Goal: Task Accomplishment & Management: Use online tool/utility

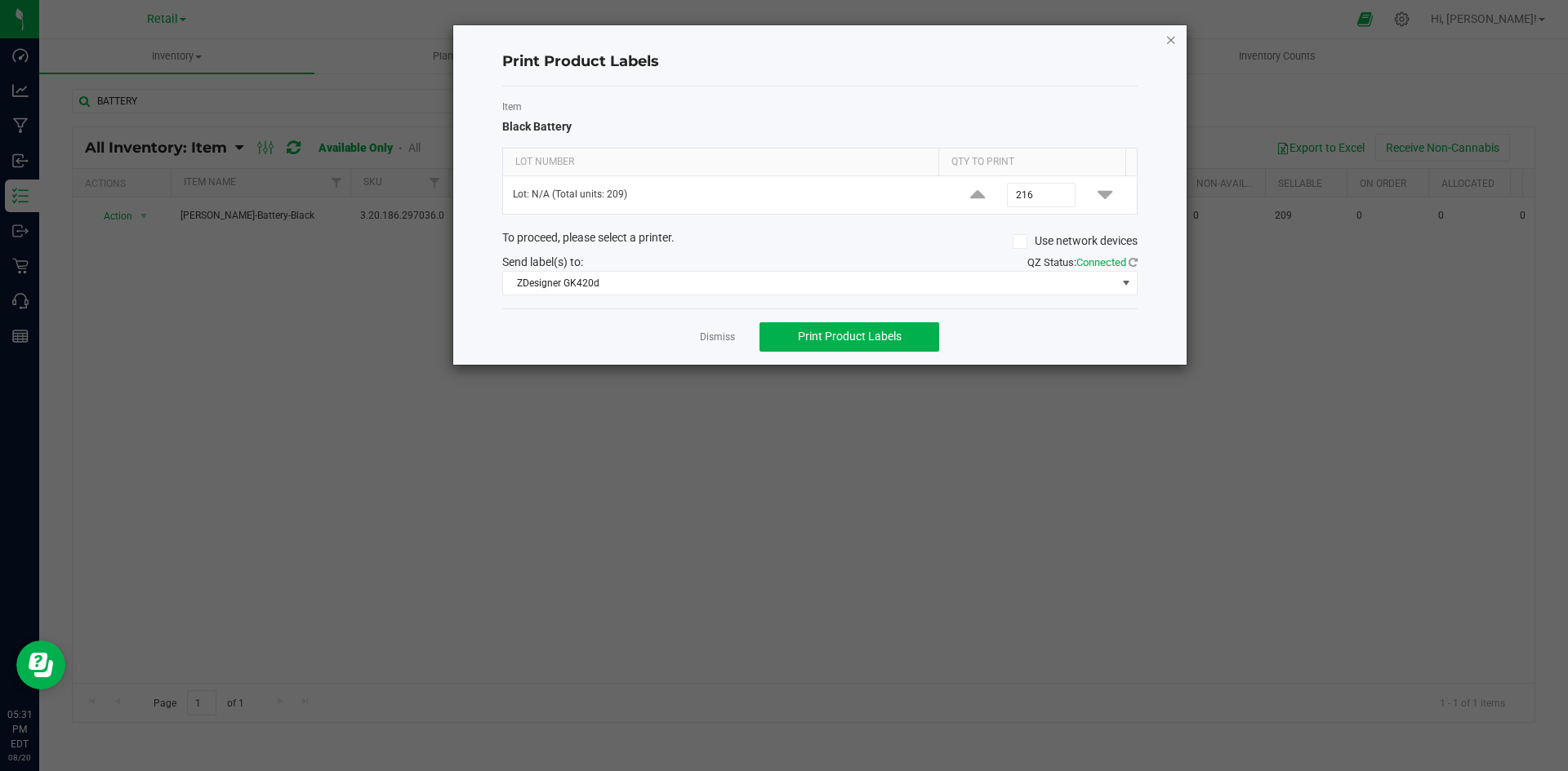
click at [1164, 37] on div "Print Product Labels Item Black Battery Lot Number Qty to Print Lot: N/A (Total…" at bounding box center [820, 195] width 734 height 340
click at [1171, 37] on icon "button" at bounding box center [1171, 39] width 12 height 19
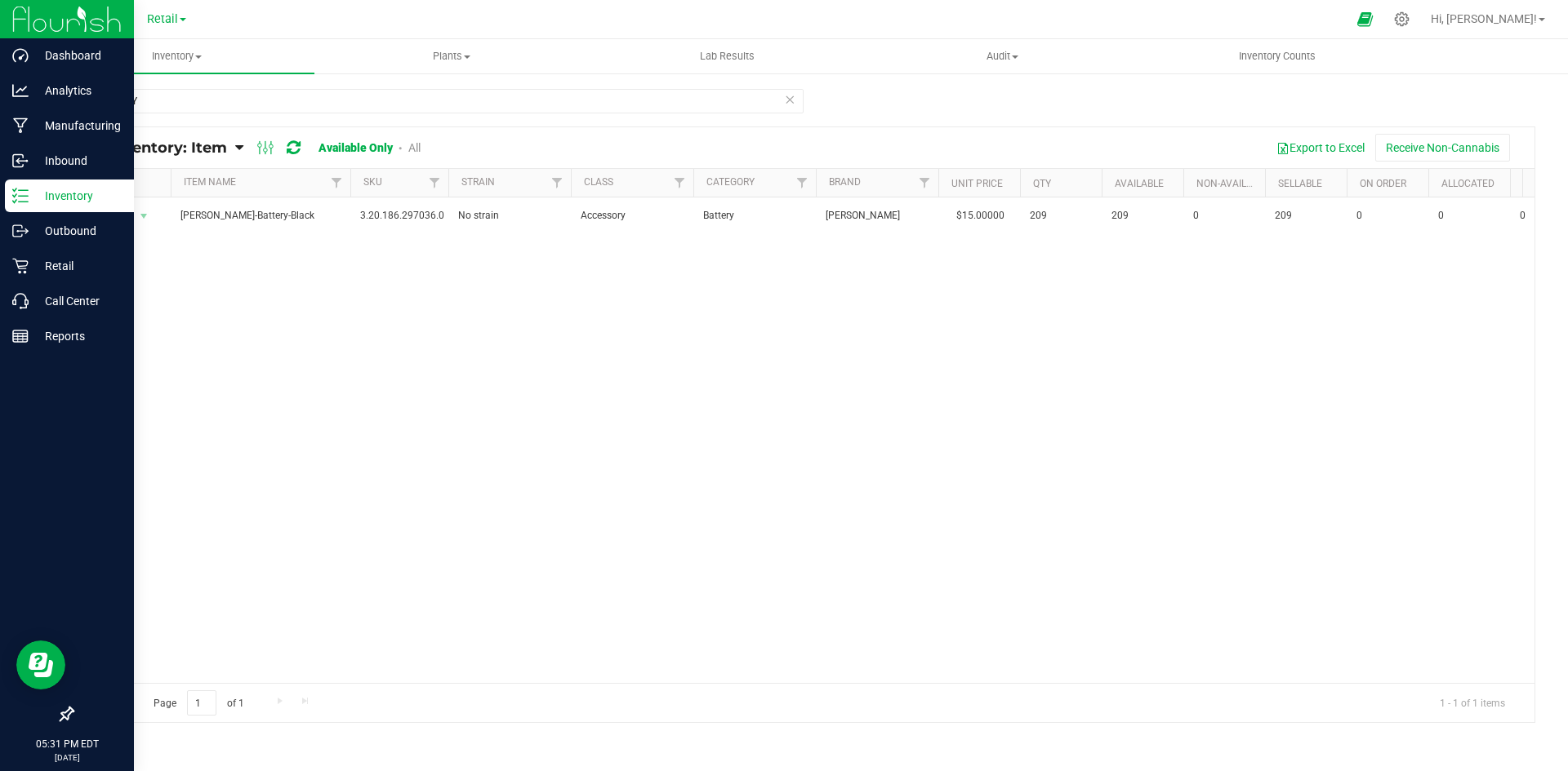
click at [20, 196] on line at bounding box center [23, 196] width 9 height 0
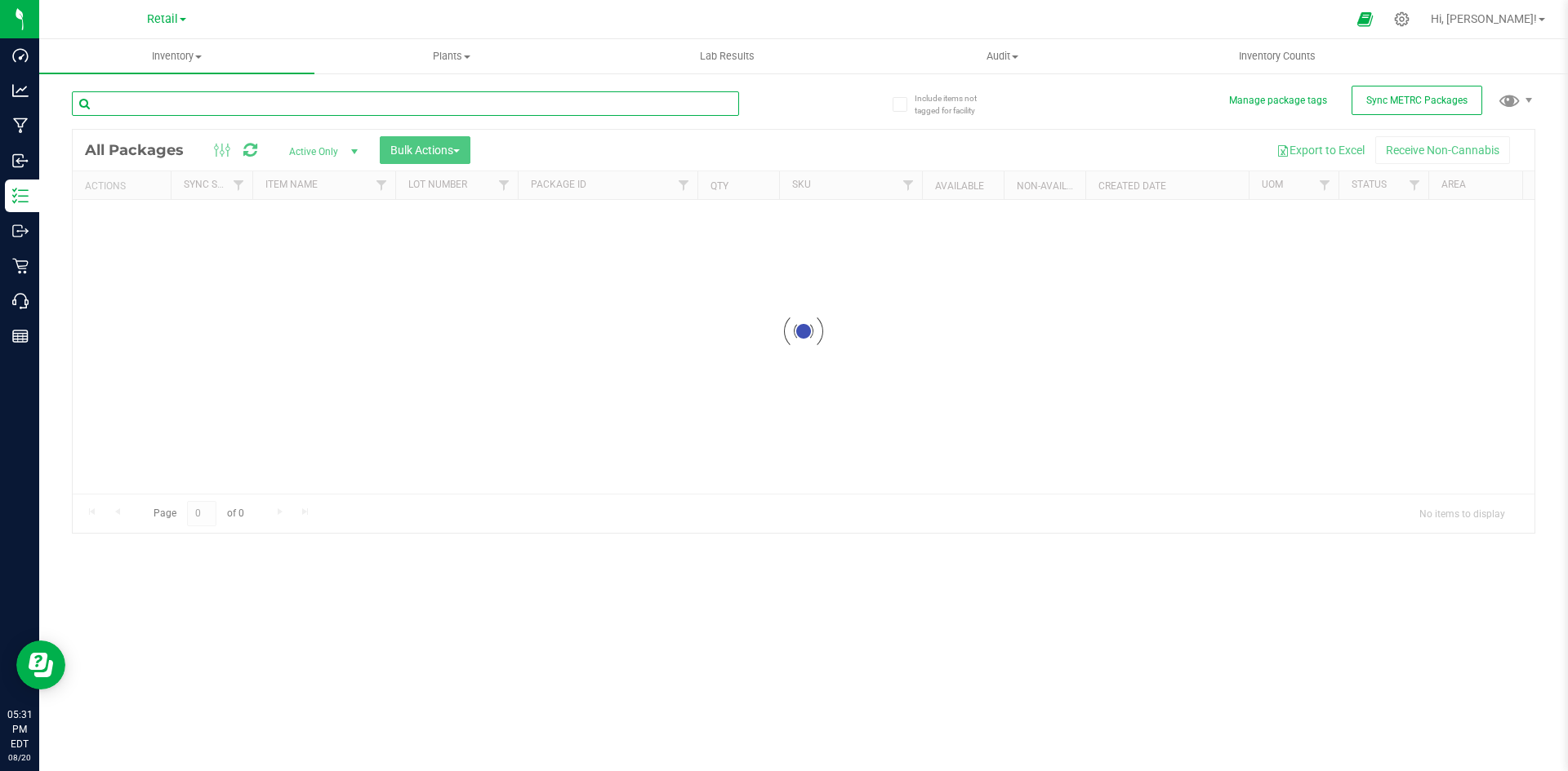
click at [195, 103] on input "text" at bounding box center [405, 103] width 667 height 24
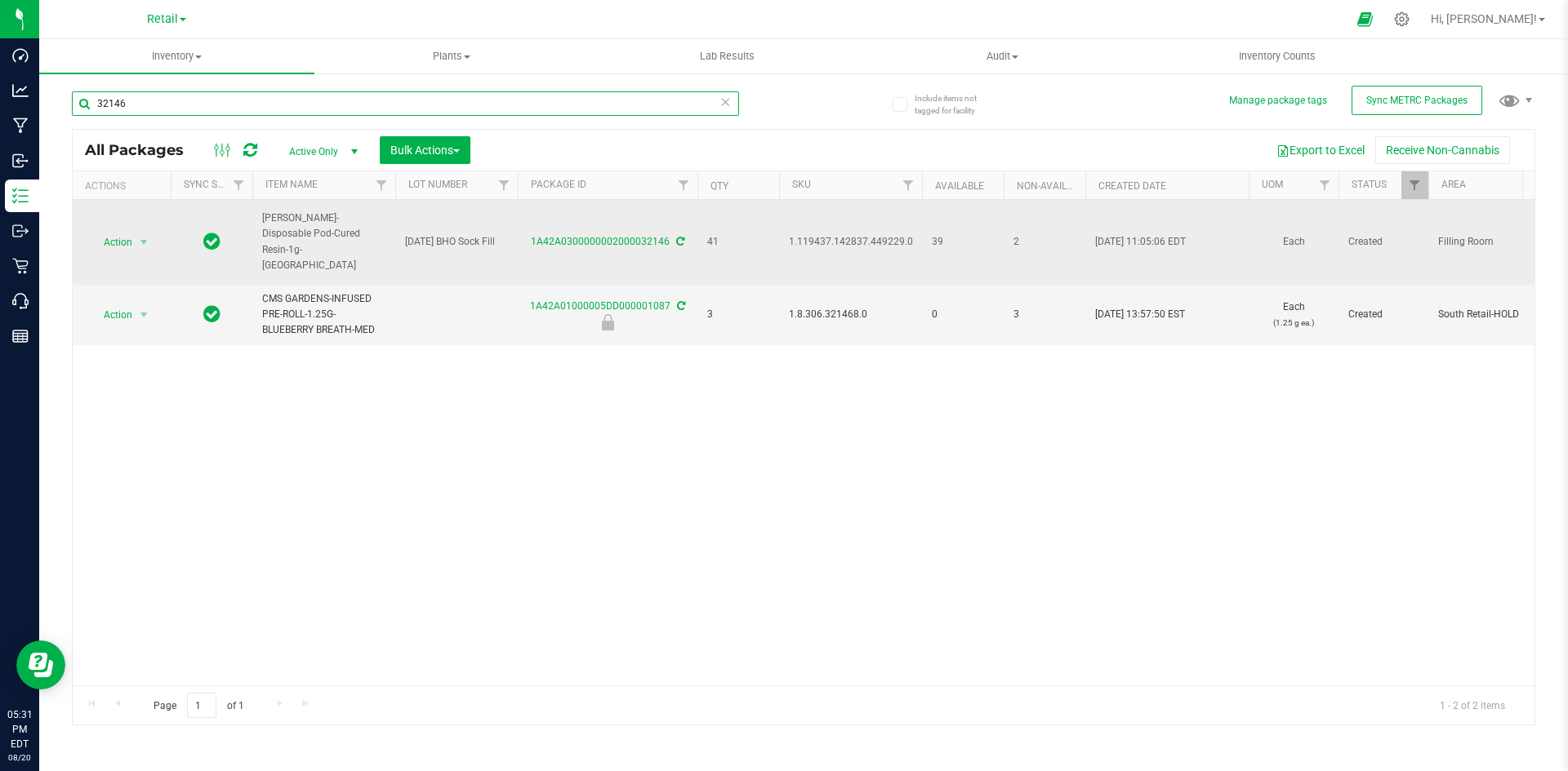
type input "32146"
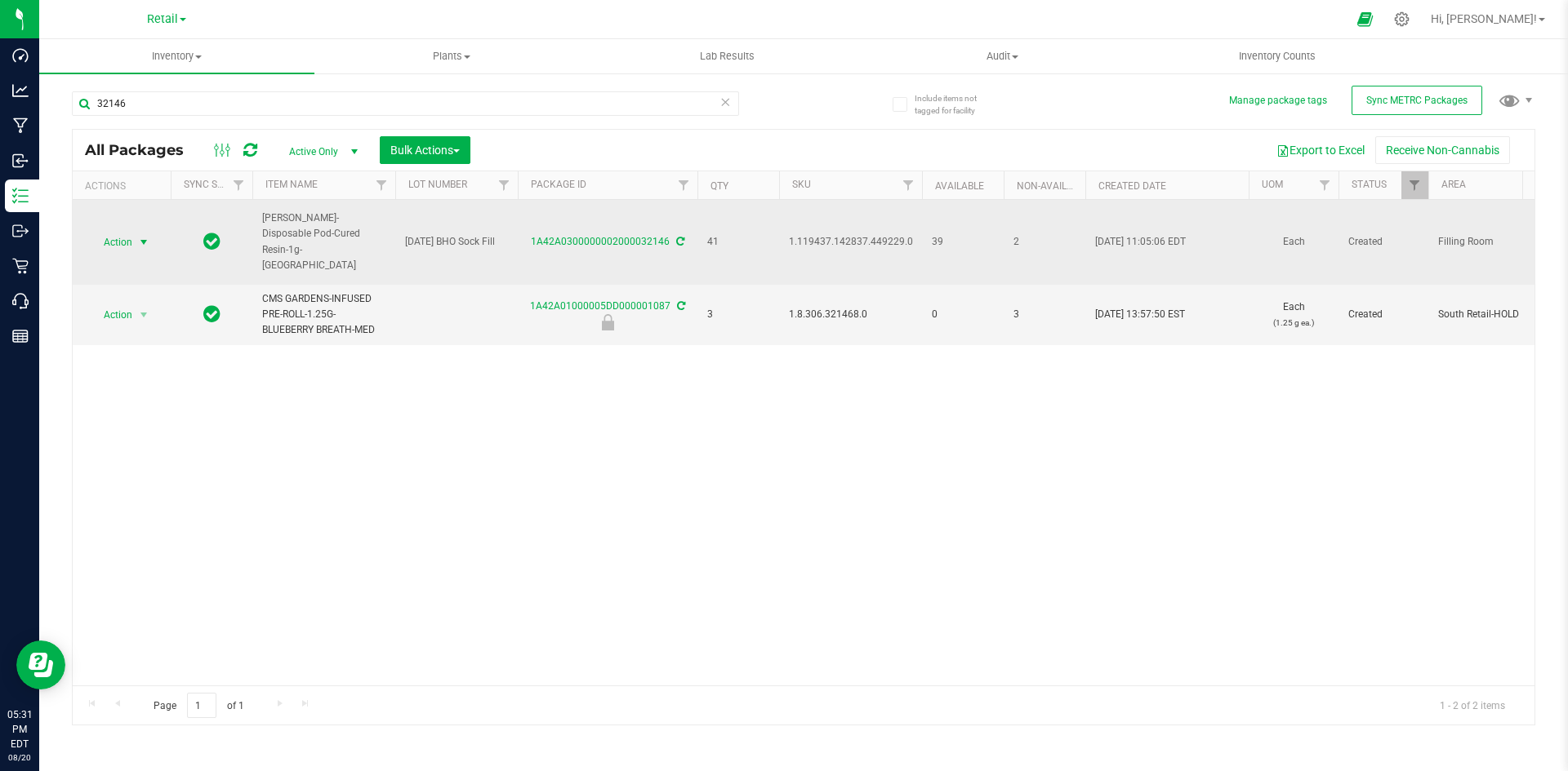
click at [121, 248] on span "Action" at bounding box center [111, 242] width 44 height 23
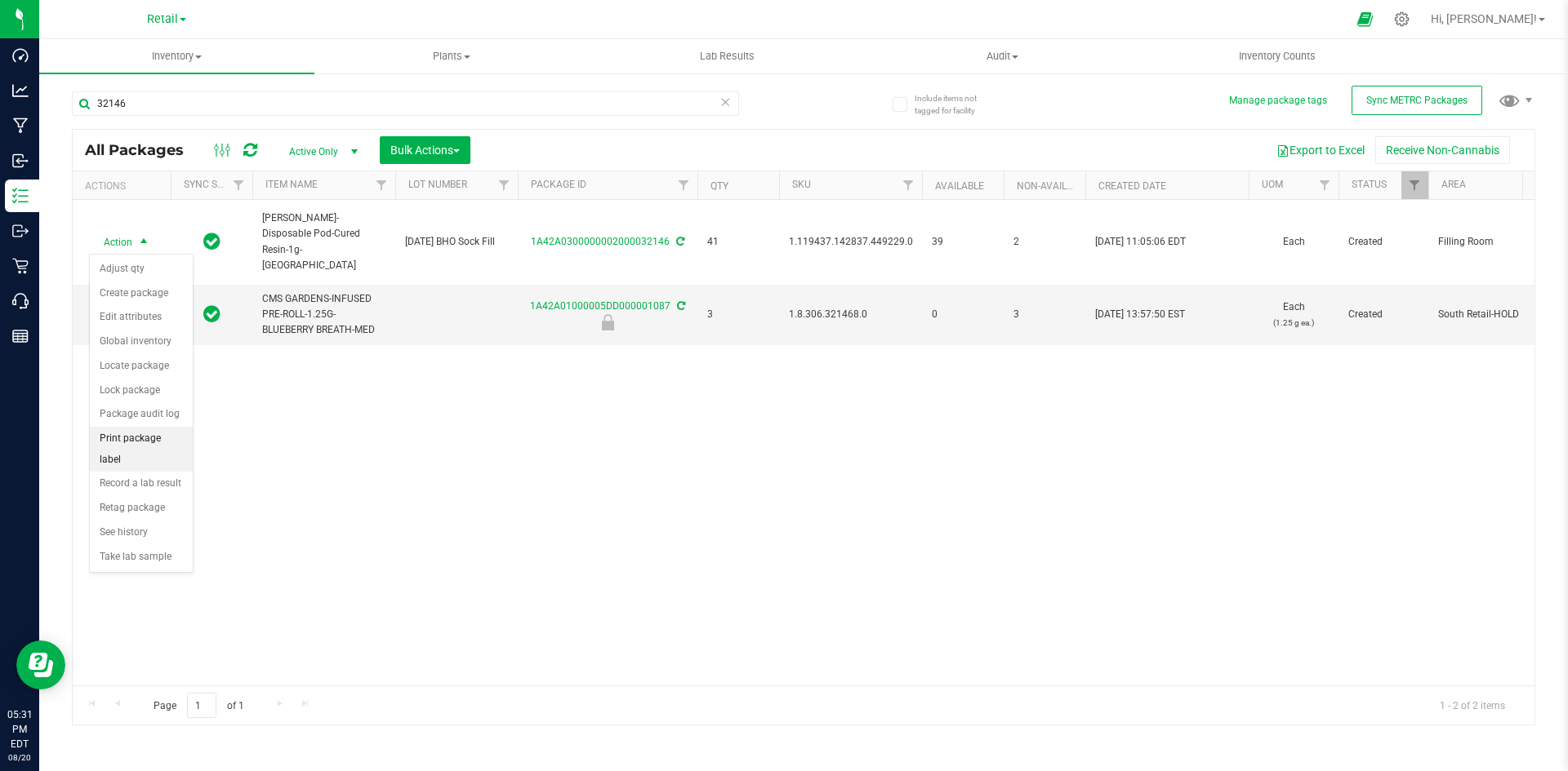
click at [157, 431] on li "Print package label" at bounding box center [141, 449] width 103 height 45
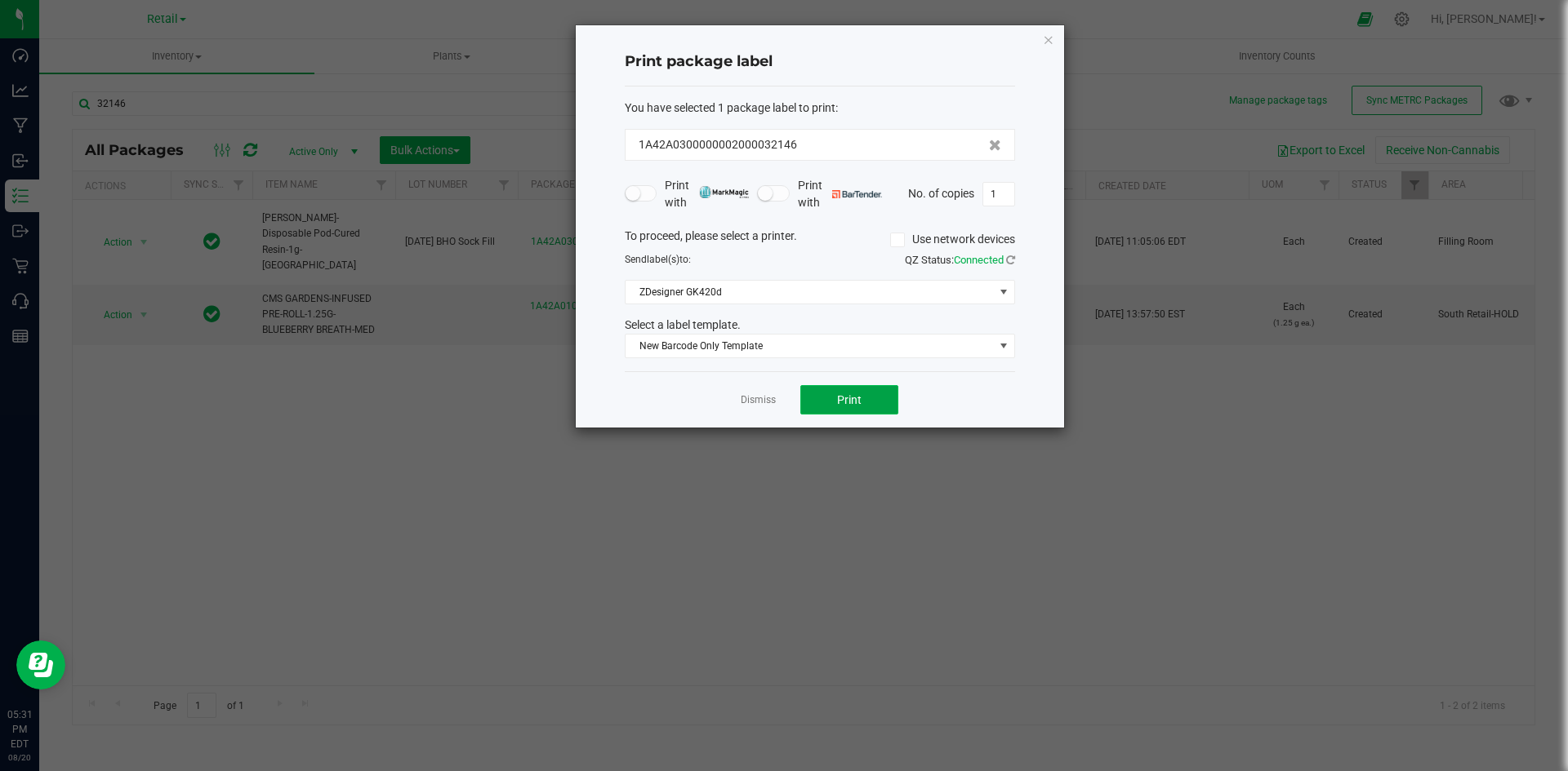
click at [854, 399] on span "Print" at bounding box center [849, 400] width 24 height 13
click at [1046, 41] on icon "button" at bounding box center [1049, 39] width 12 height 19
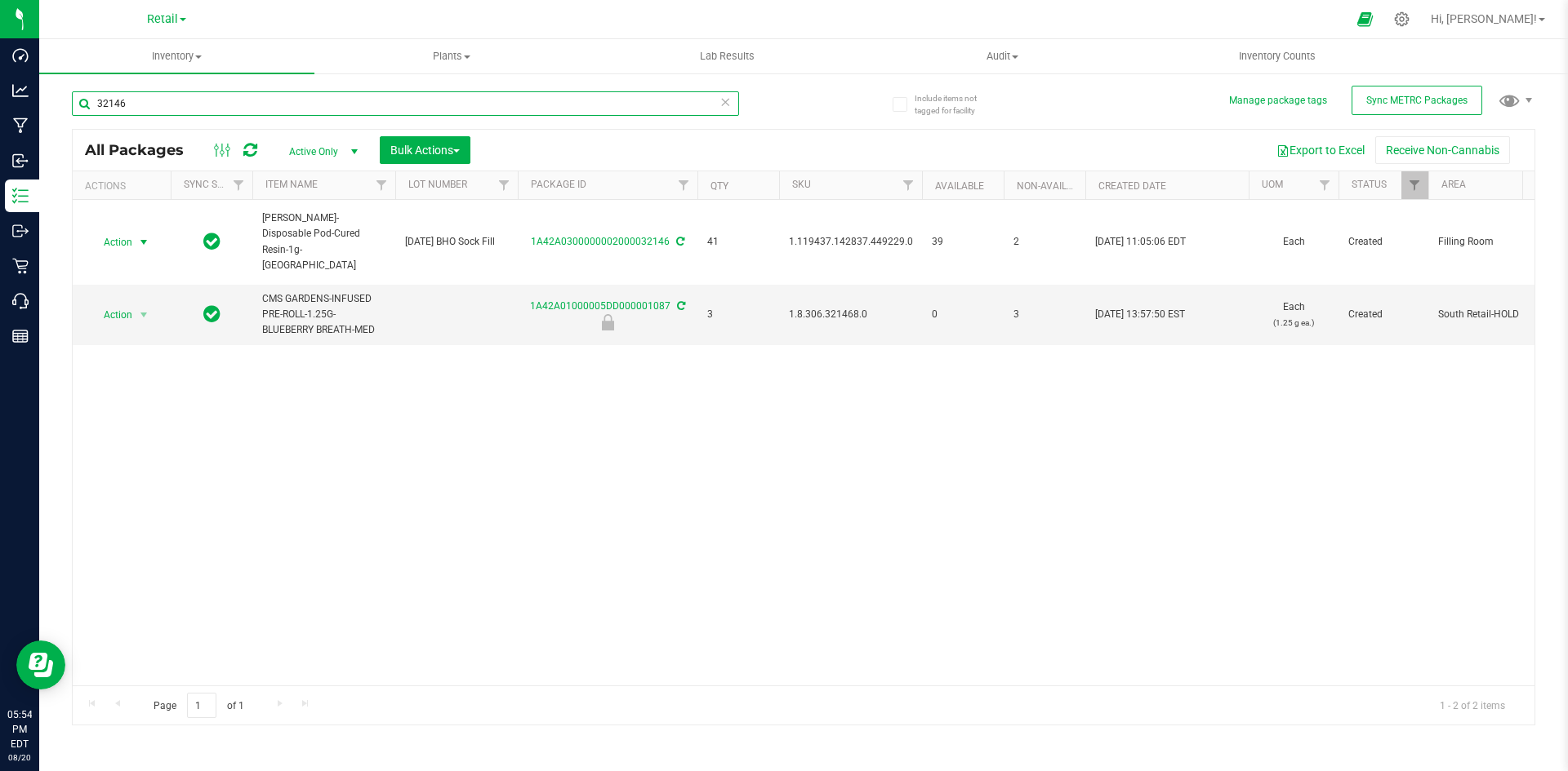
click at [482, 112] on input "32146" at bounding box center [405, 103] width 667 height 24
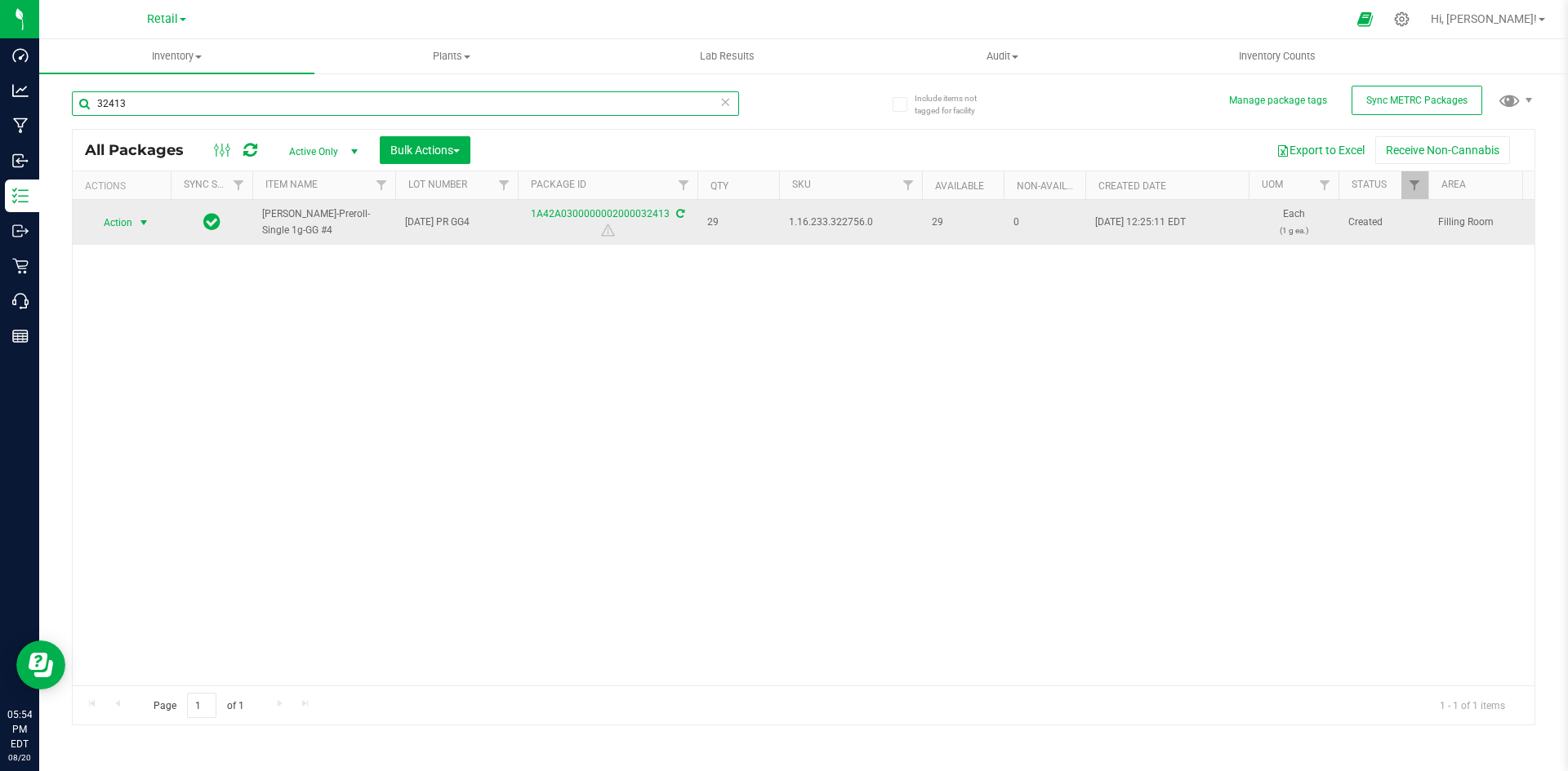
type input "32413"
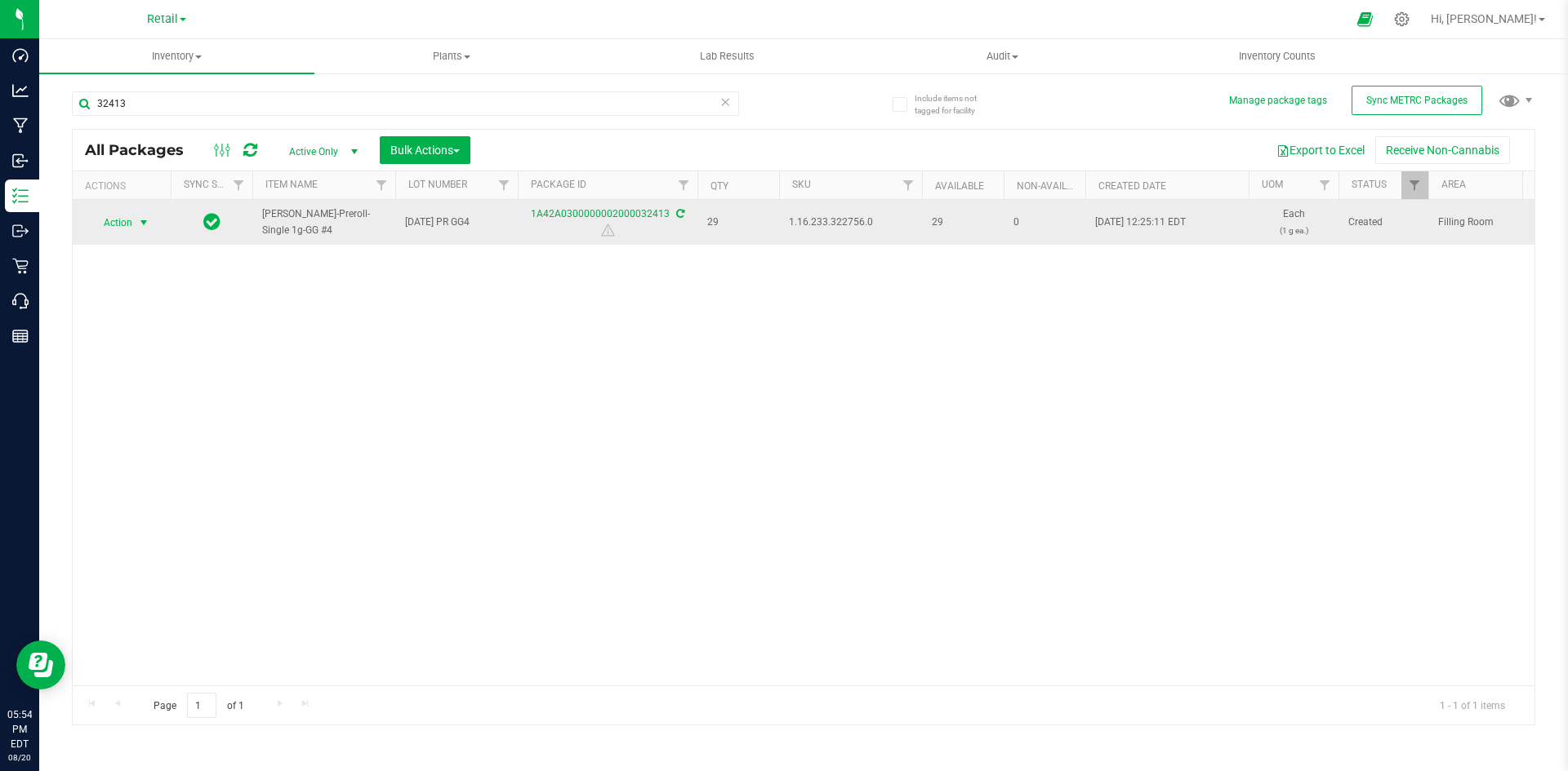
click at [140, 221] on span "select" at bounding box center [144, 223] width 13 height 13
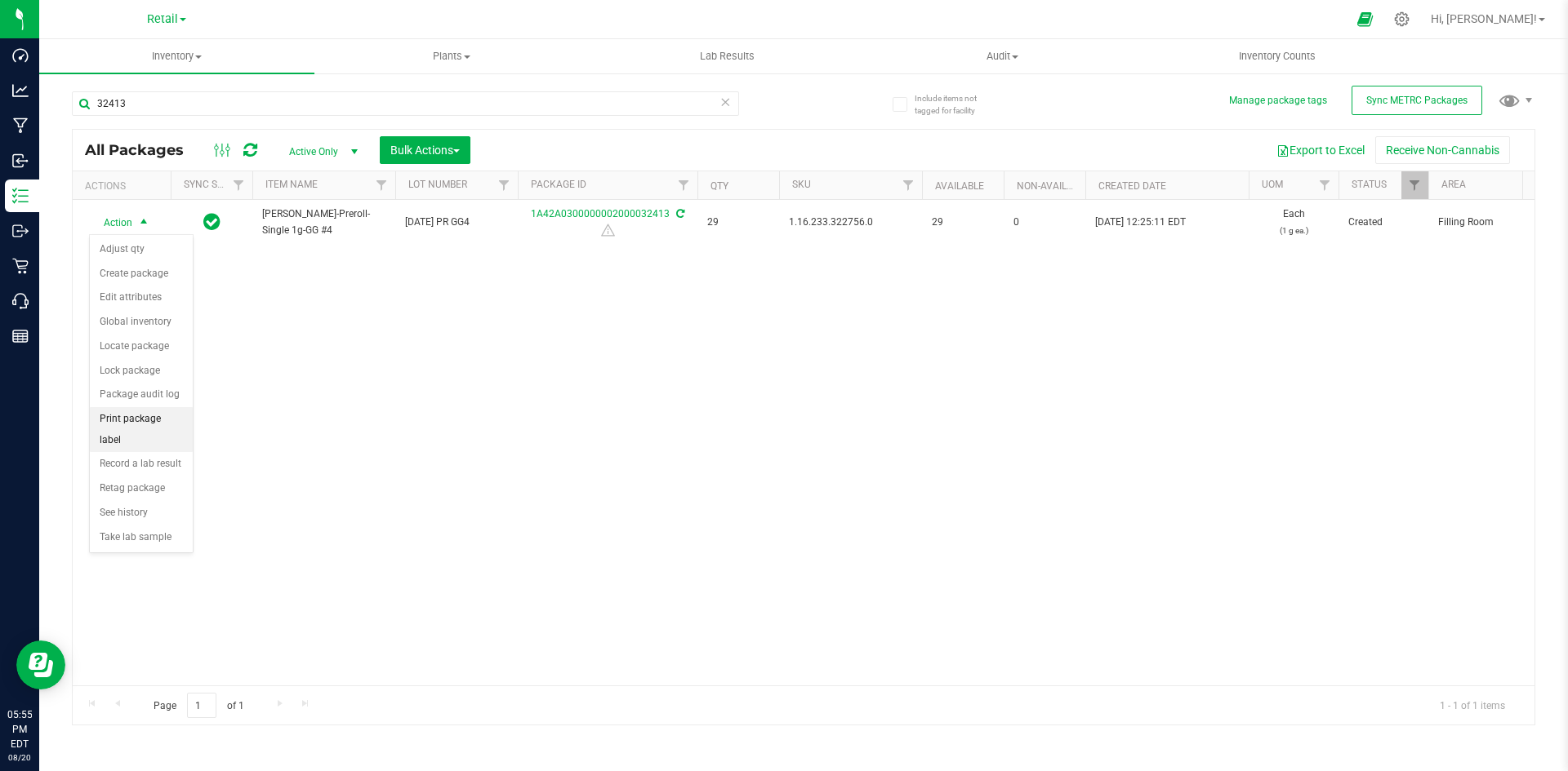
click at [138, 426] on li "Print package label" at bounding box center [141, 429] width 103 height 45
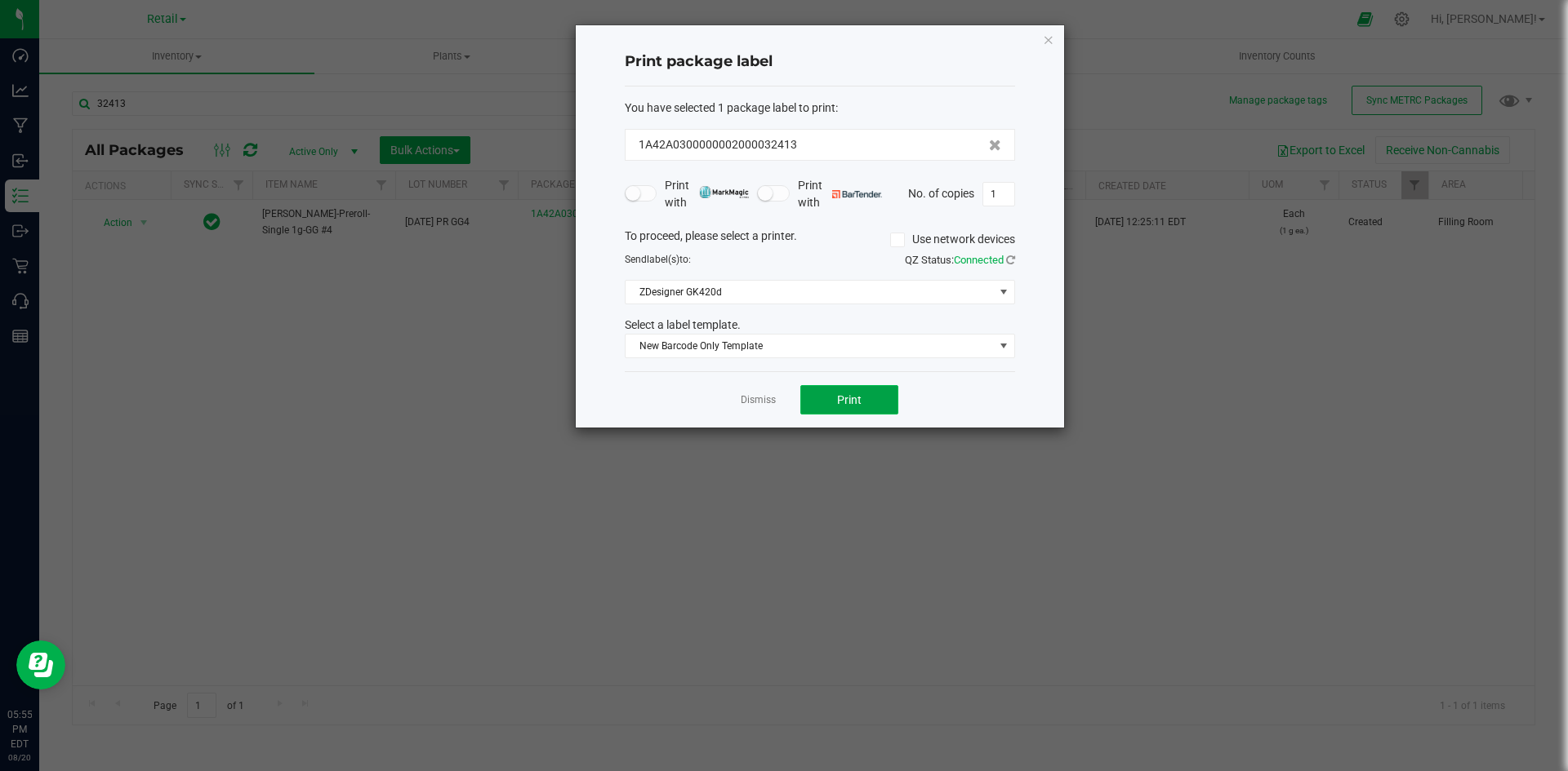
click at [816, 399] on button "Print" at bounding box center [849, 399] width 98 height 29
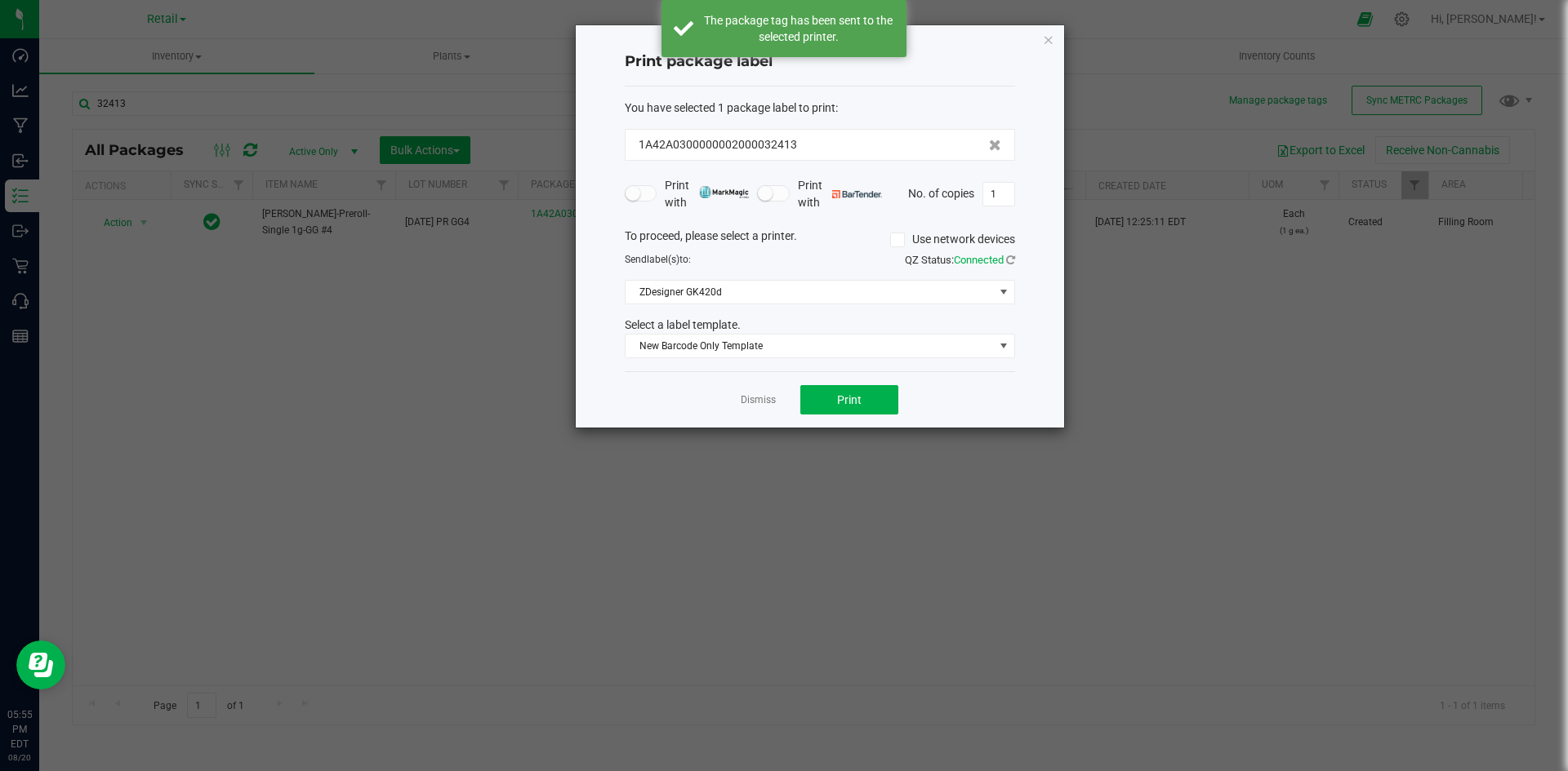
drag, startPoint x: 748, startPoint y: 404, endPoint x: 715, endPoint y: 366, distance: 50.3
click at [749, 403] on link "Dismiss" at bounding box center [759, 400] width 35 height 14
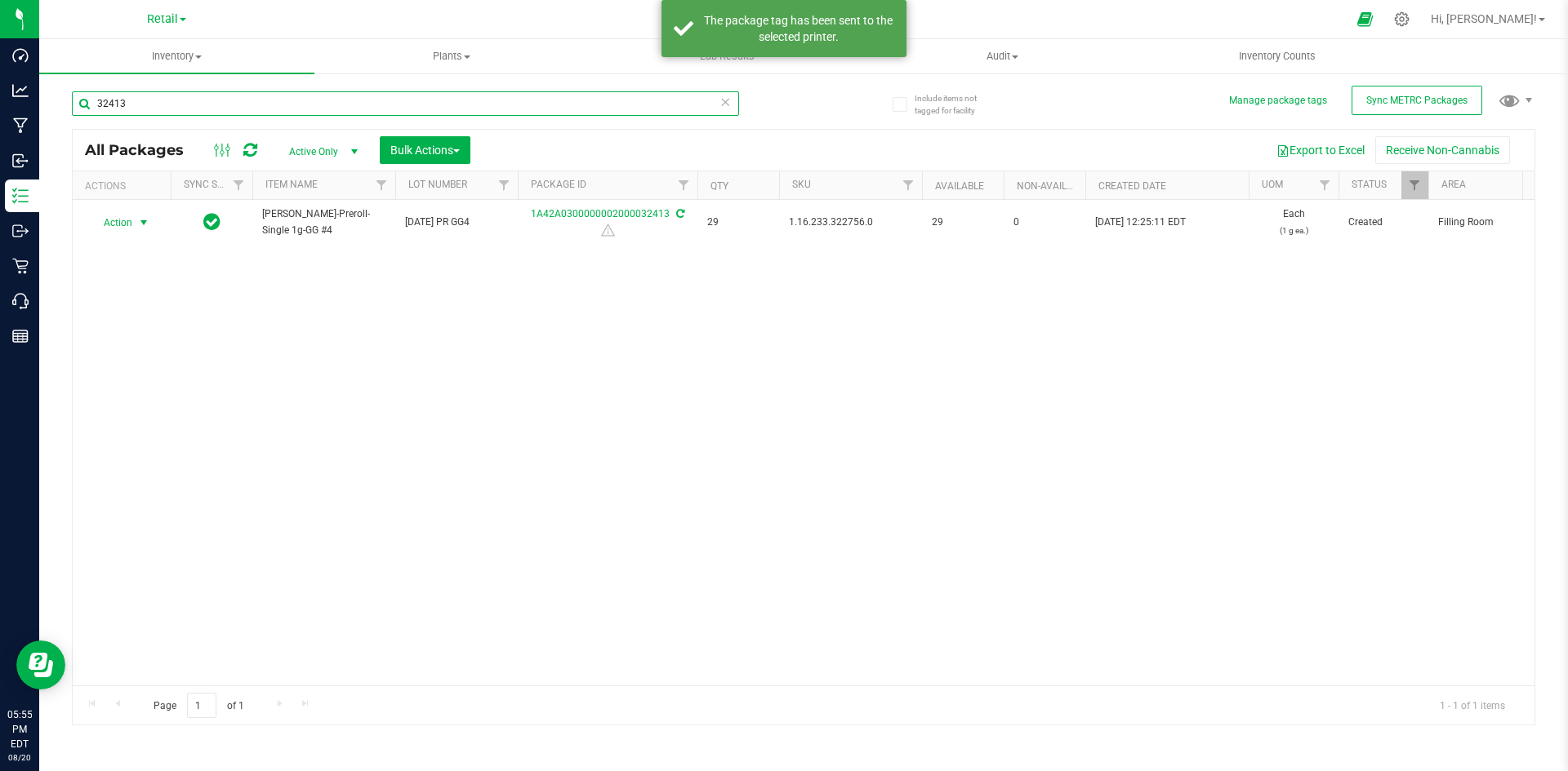
click at [505, 112] on input "32413" at bounding box center [405, 103] width 667 height 24
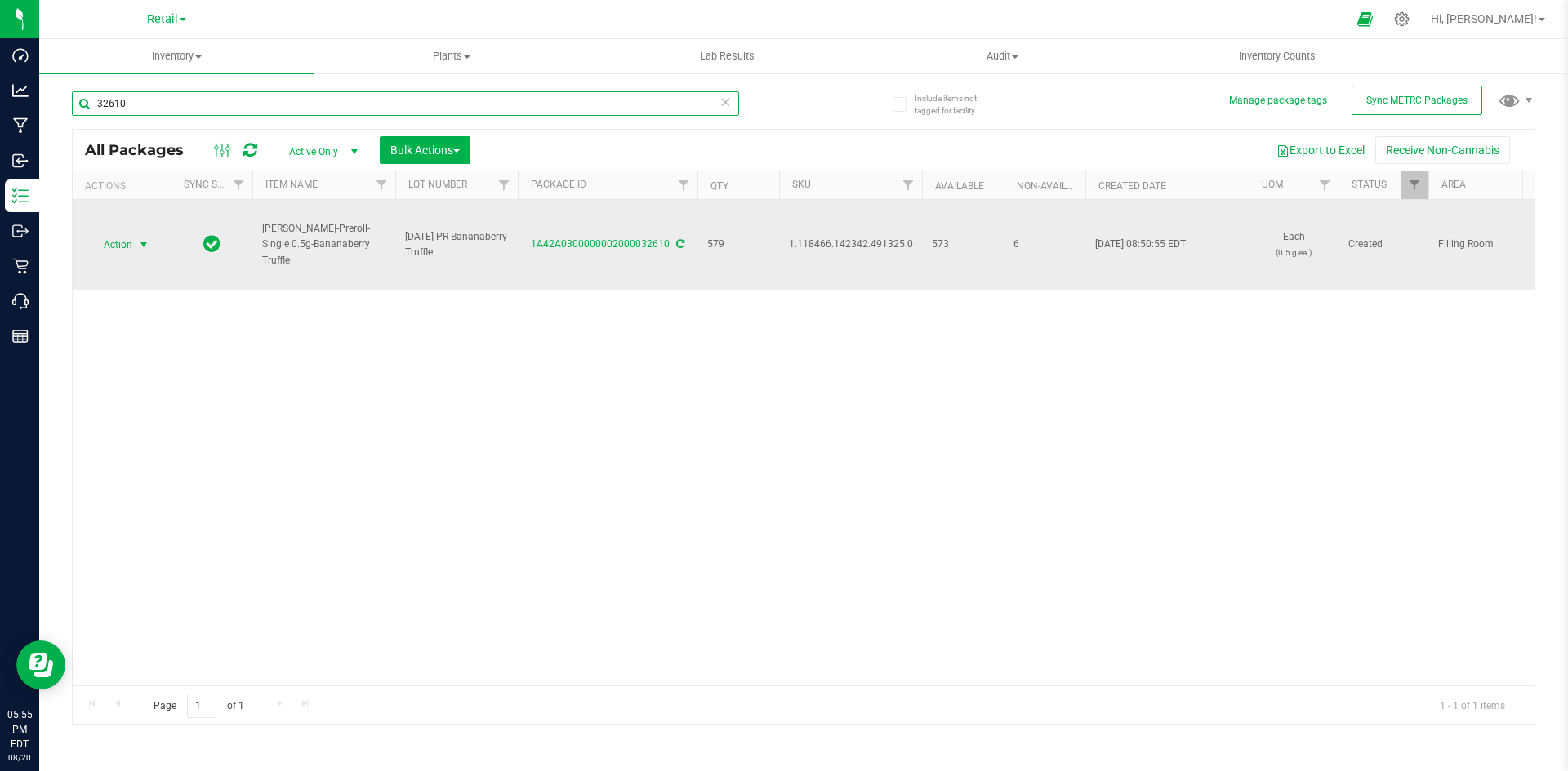
type input "32610"
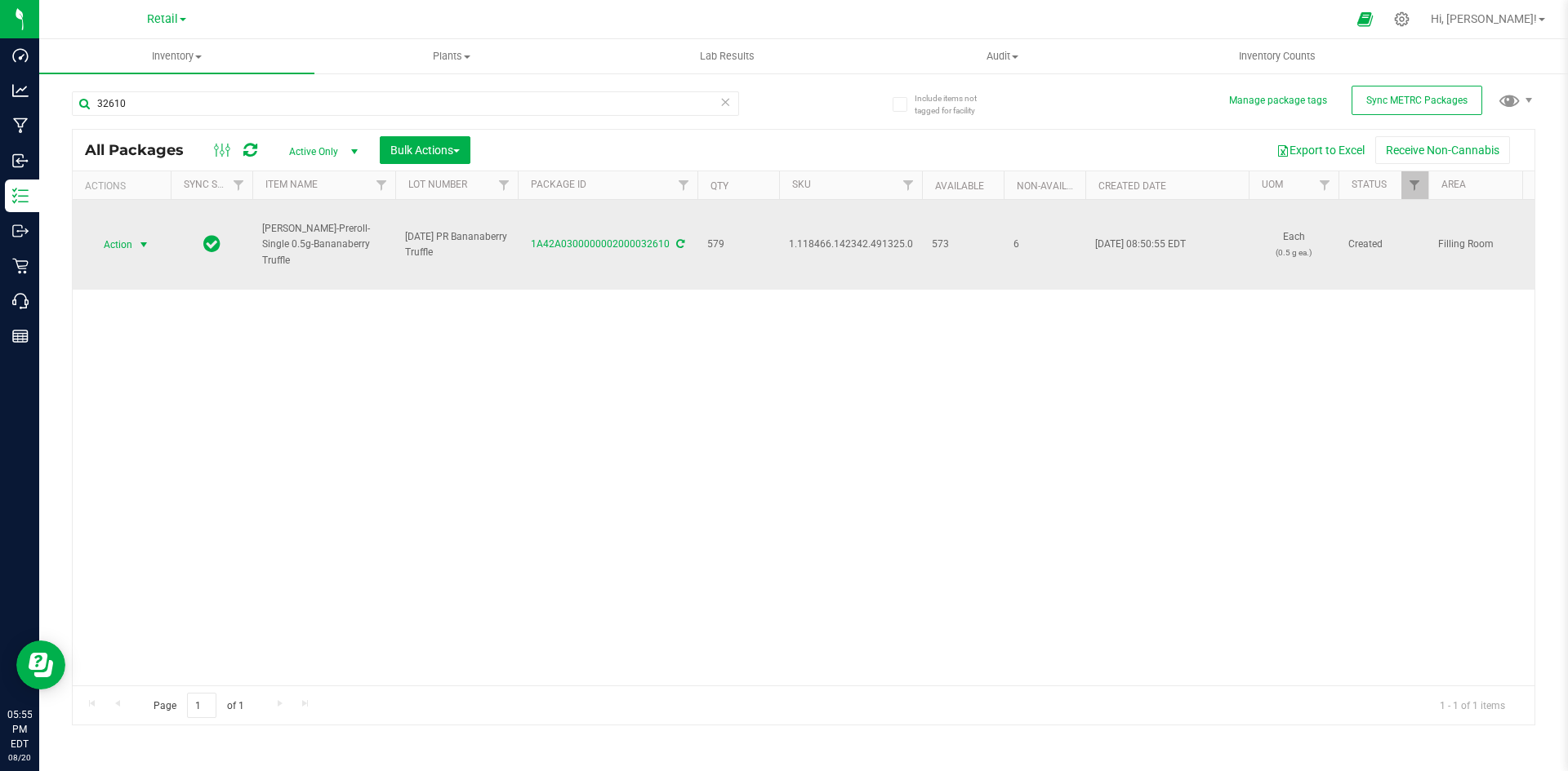
click at [125, 246] on span "Action" at bounding box center [111, 245] width 44 height 23
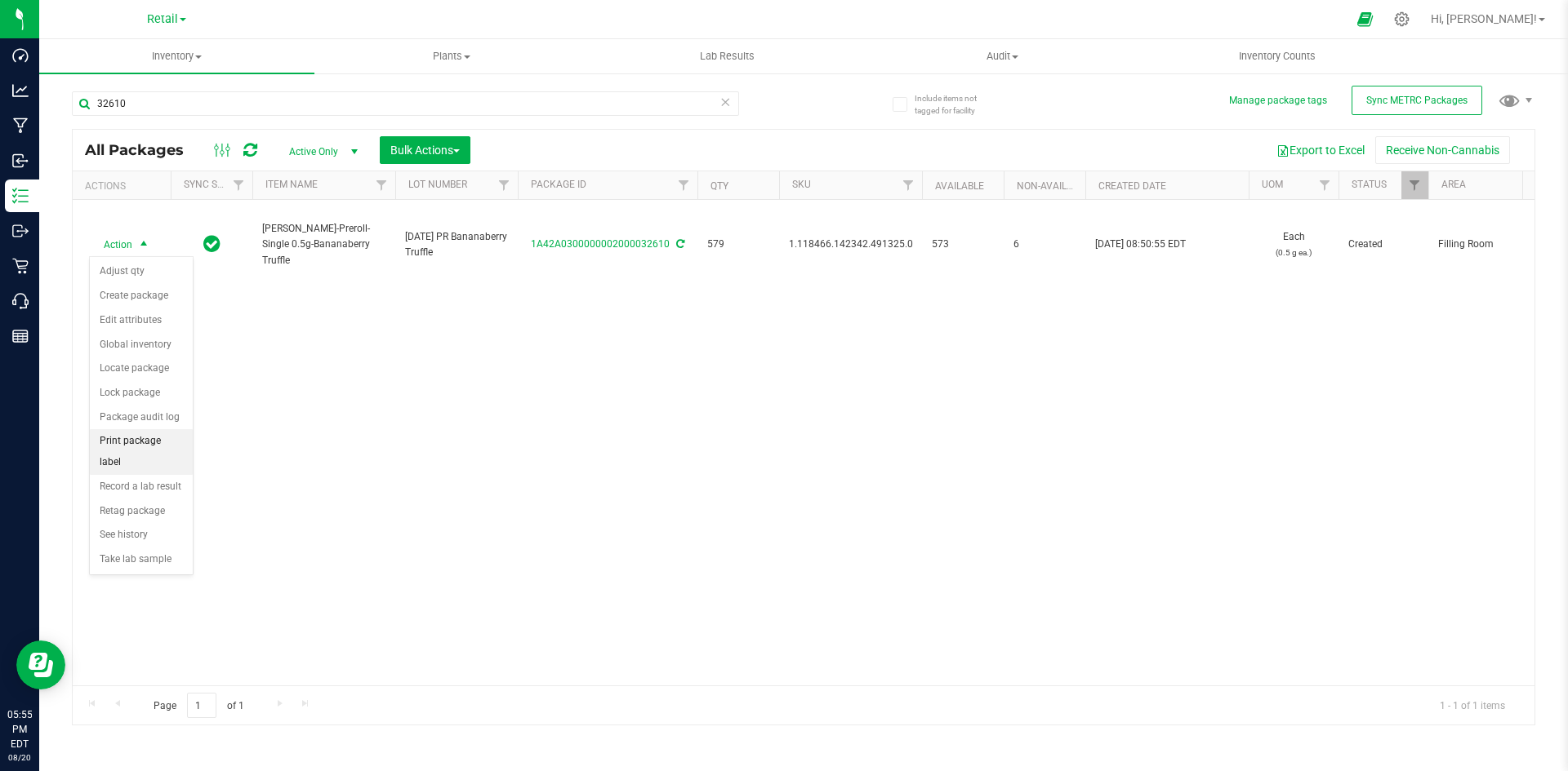
click at [125, 435] on li "Print package label" at bounding box center [141, 452] width 103 height 45
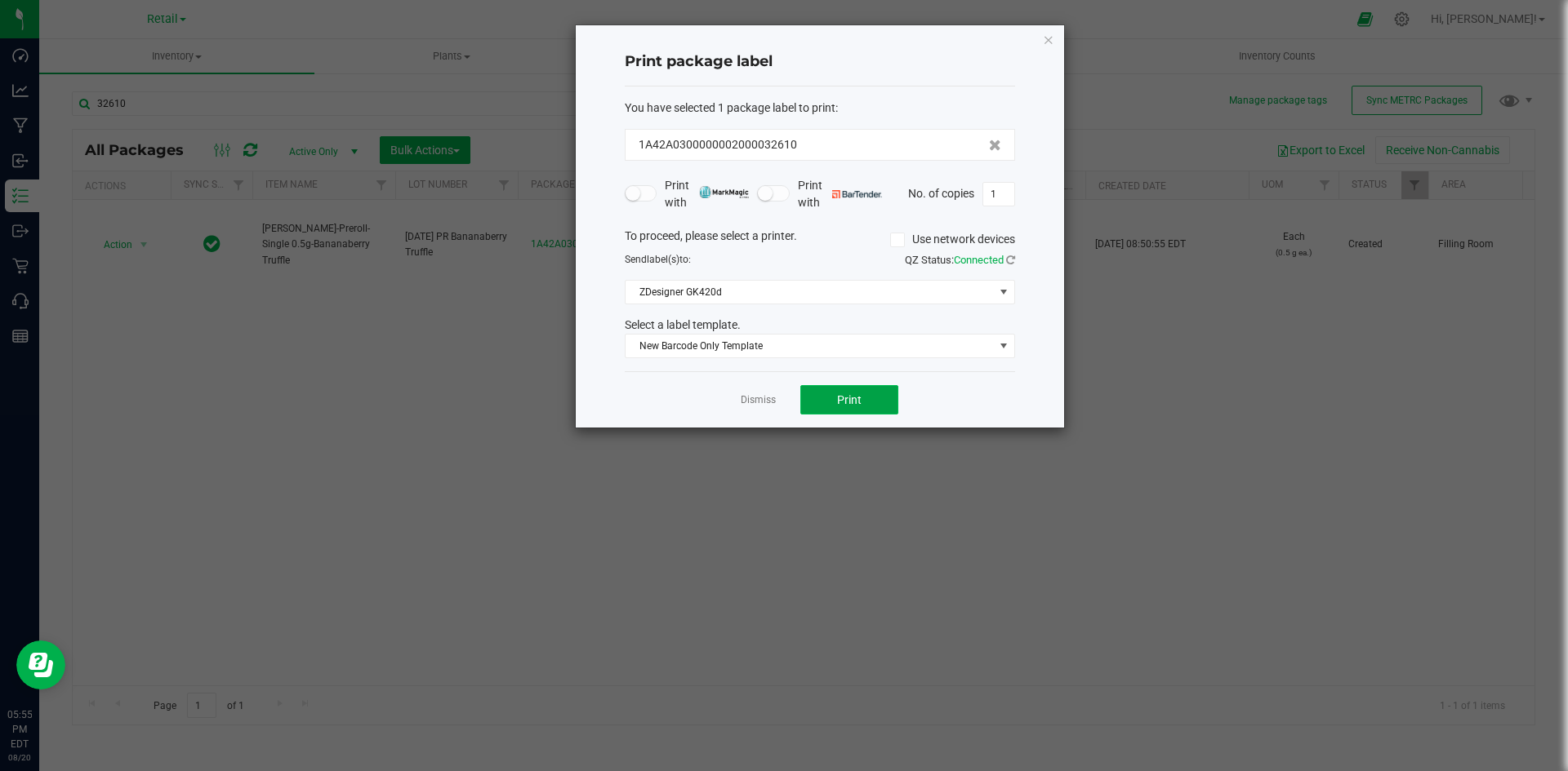
click at [842, 398] on span "Print" at bounding box center [849, 400] width 24 height 13
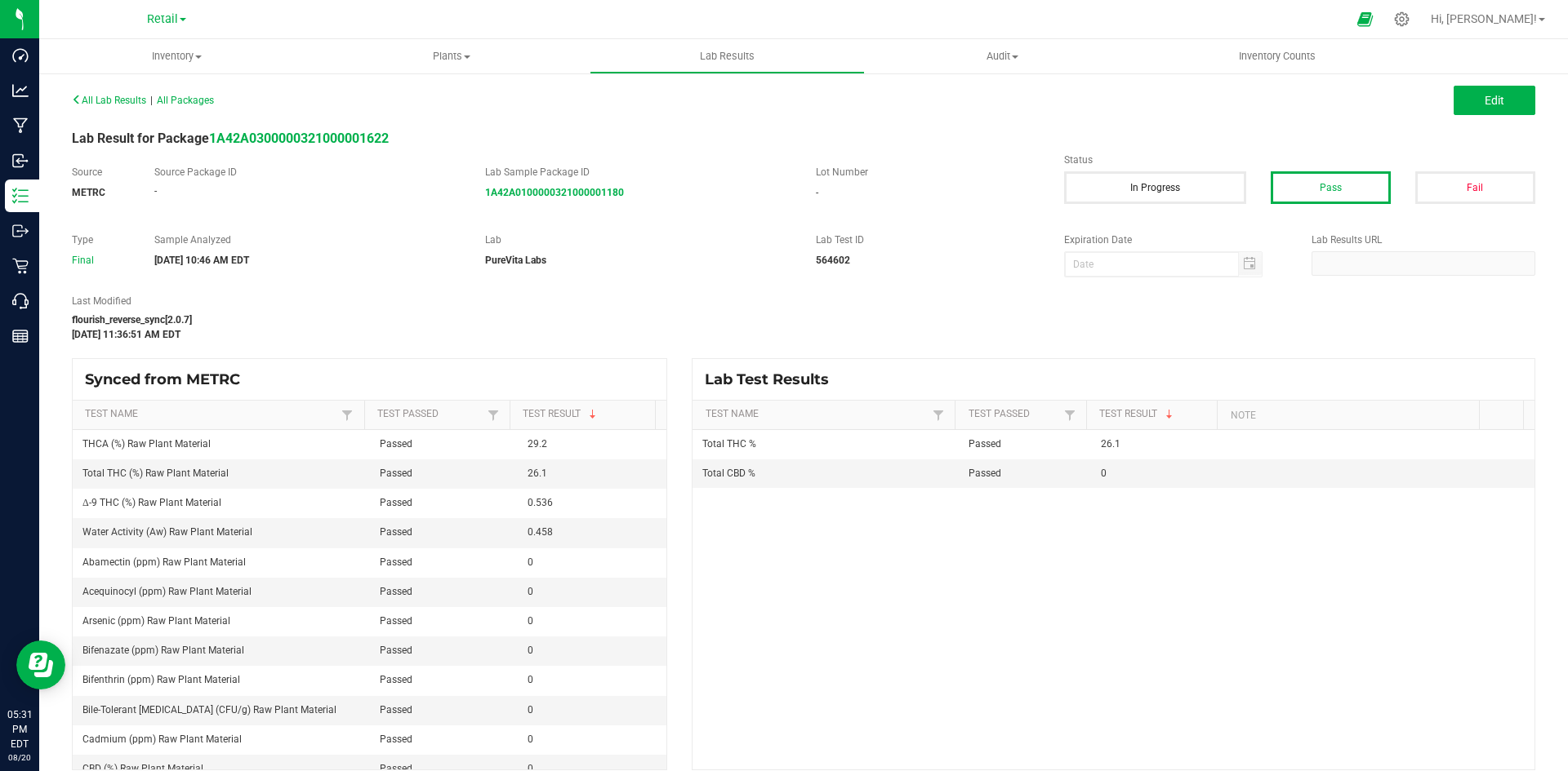
scroll to position [15, 0]
